Goal: Book appointment/travel/reservation

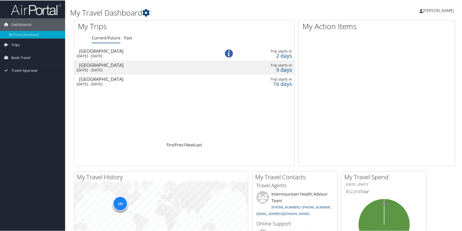
click at [16, 44] on span "Trips" at bounding box center [15, 44] width 9 height 13
click at [13, 78] on span "Book Travel" at bounding box center [20, 79] width 19 height 13
click at [17, 77] on span "Book Travel" at bounding box center [20, 79] width 19 height 13
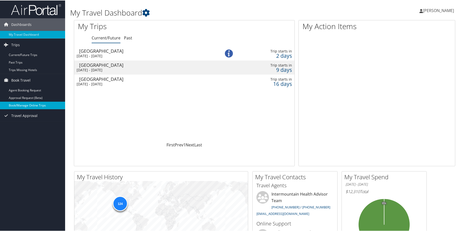
click at [27, 104] on link "Book/Manage Online Trips" at bounding box center [32, 105] width 65 height 8
